Goal: Task Accomplishment & Management: Manage account settings

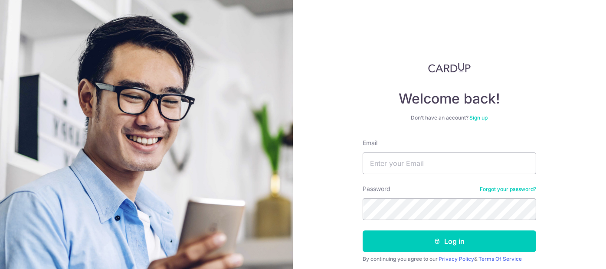
click at [408, 164] on input "Email" at bounding box center [450, 164] width 174 height 22
type input "[EMAIL_ADDRESS][DOMAIN_NAME]"
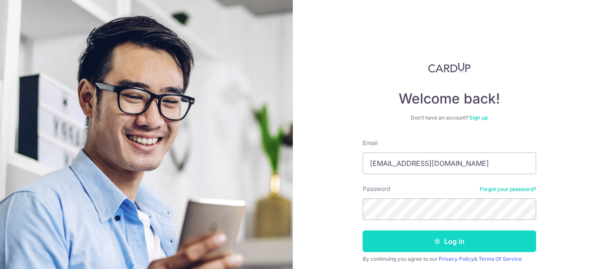
click at [452, 246] on button "Log in" at bounding box center [450, 242] width 174 height 22
